Goal: Find specific page/section: Find specific page/section

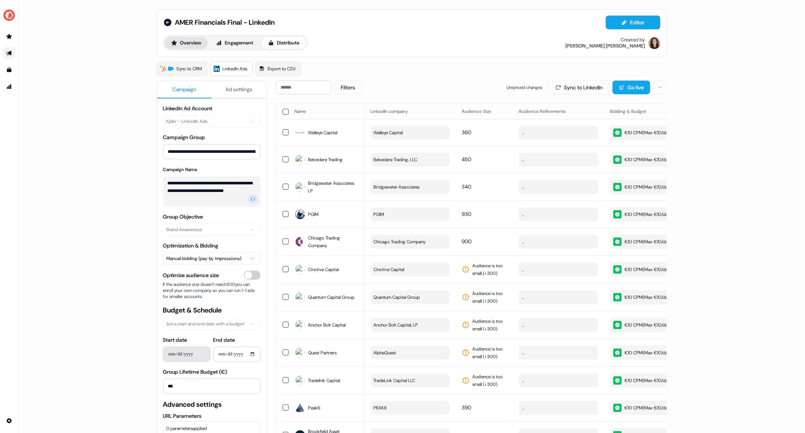
click at [200, 44] on button "Overview" at bounding box center [186, 43] width 43 height 12
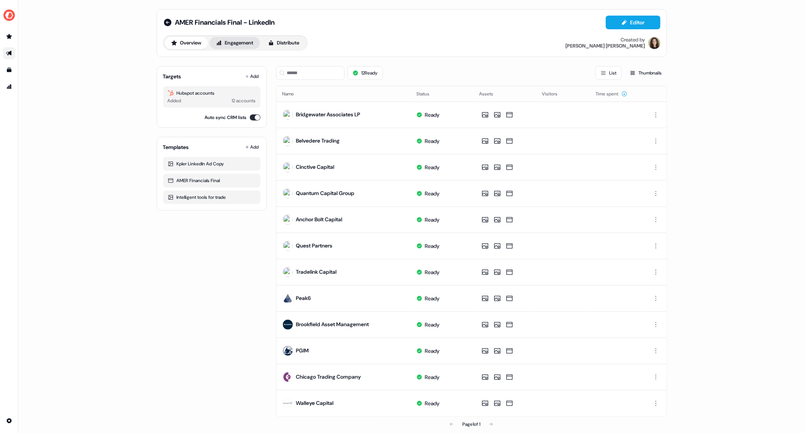
click at [245, 42] on button "Engagement" at bounding box center [234, 43] width 51 height 12
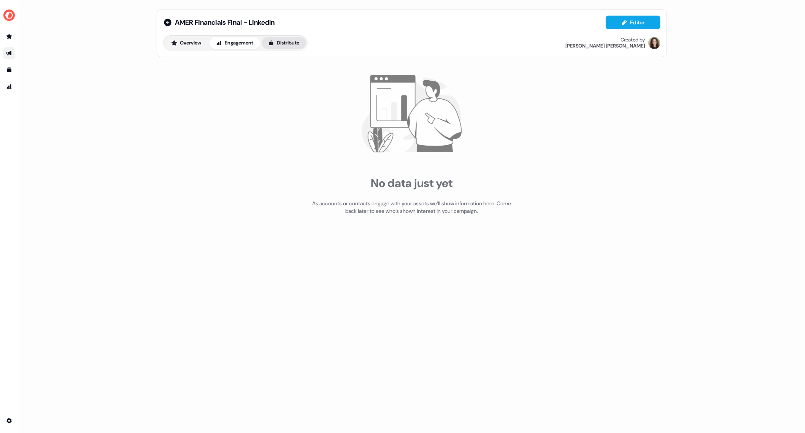
click at [292, 46] on button "Distribute" at bounding box center [283, 43] width 44 height 12
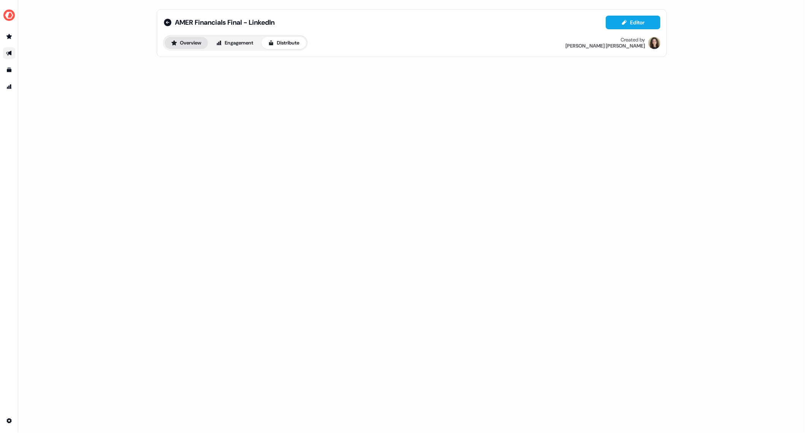
click at [193, 43] on button "Overview" at bounding box center [186, 43] width 43 height 12
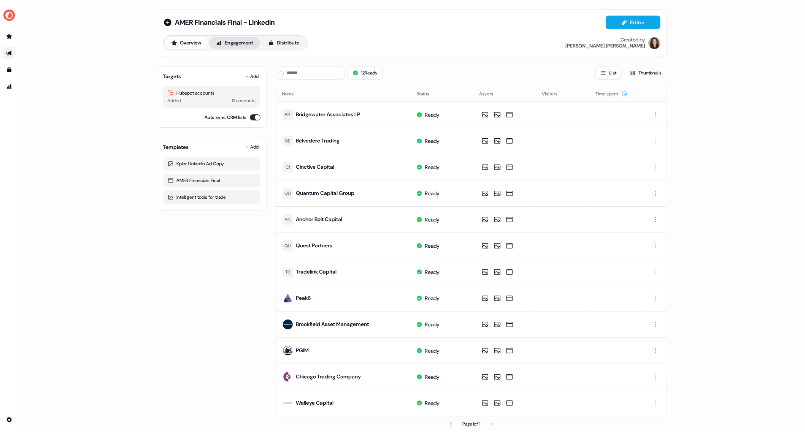
click at [239, 42] on button "Engagement" at bounding box center [234, 43] width 51 height 12
